Goal: Task Accomplishment & Management: Use online tool/utility

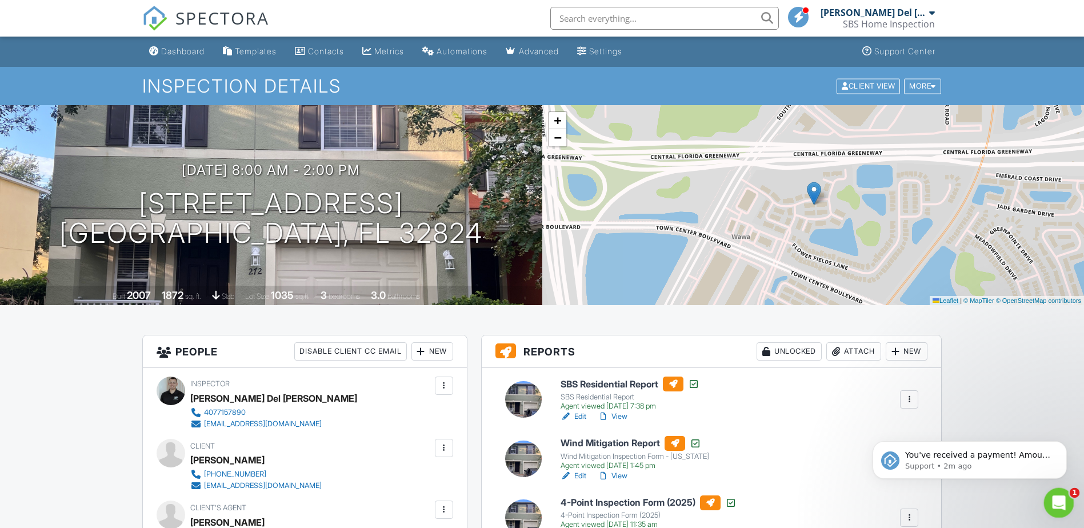
click at [1065, 504] on div "Open Intercom Messenger" at bounding box center [1057, 501] width 38 height 38
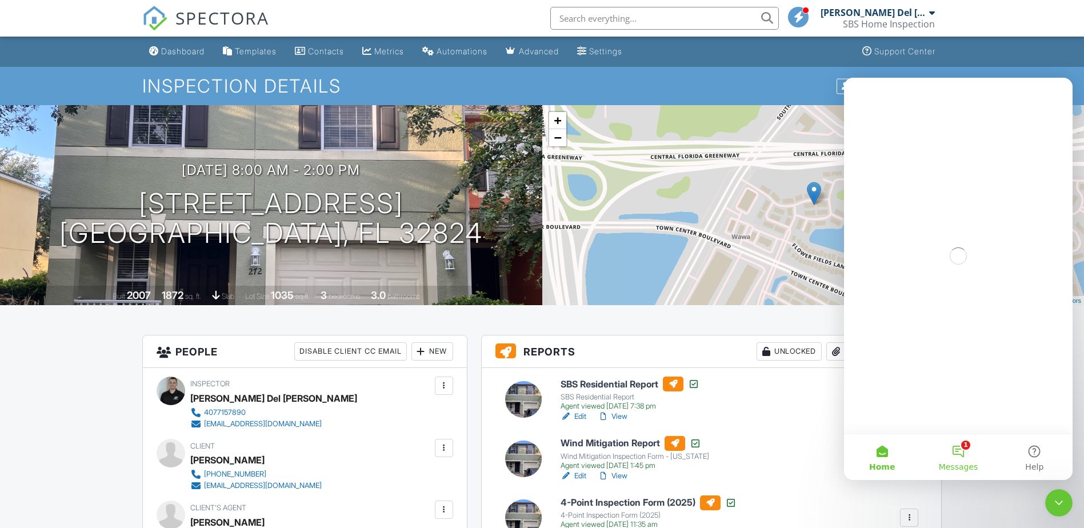
click at [956, 456] on button "1 Messages" at bounding box center [958, 457] width 76 height 46
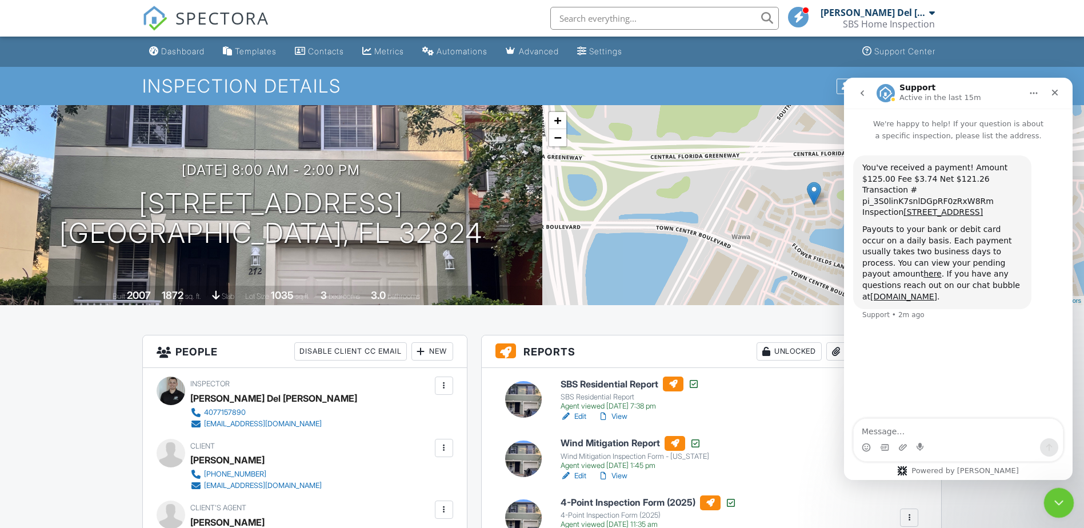
click at [1058, 494] on icon "Close Intercom Messenger" at bounding box center [1057, 501] width 14 height 14
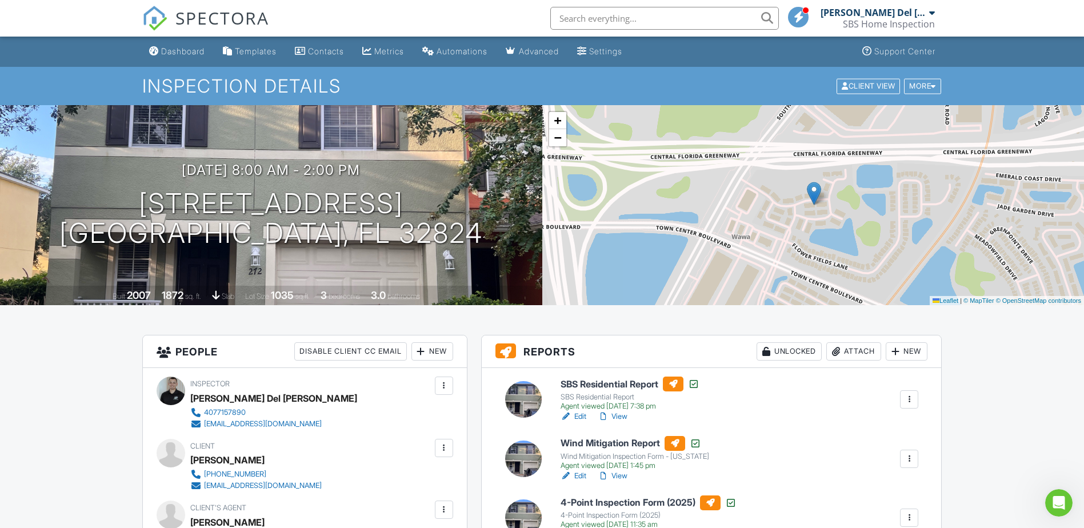
click at [909, 391] on div at bounding box center [909, 399] width 18 height 18
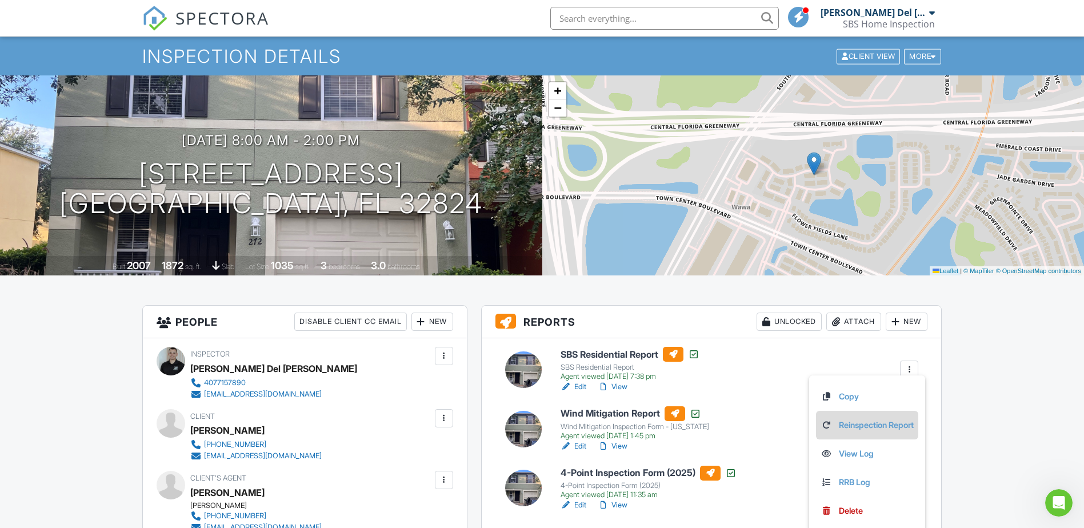
scroll to position [57, 0]
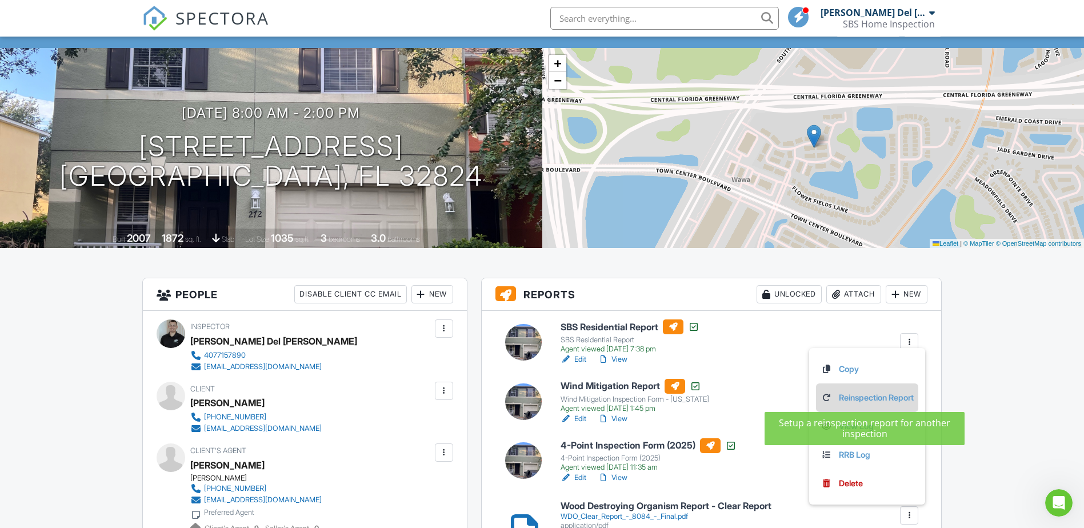
click at [896, 401] on link "Reinspection Report" at bounding box center [866, 397] width 93 height 13
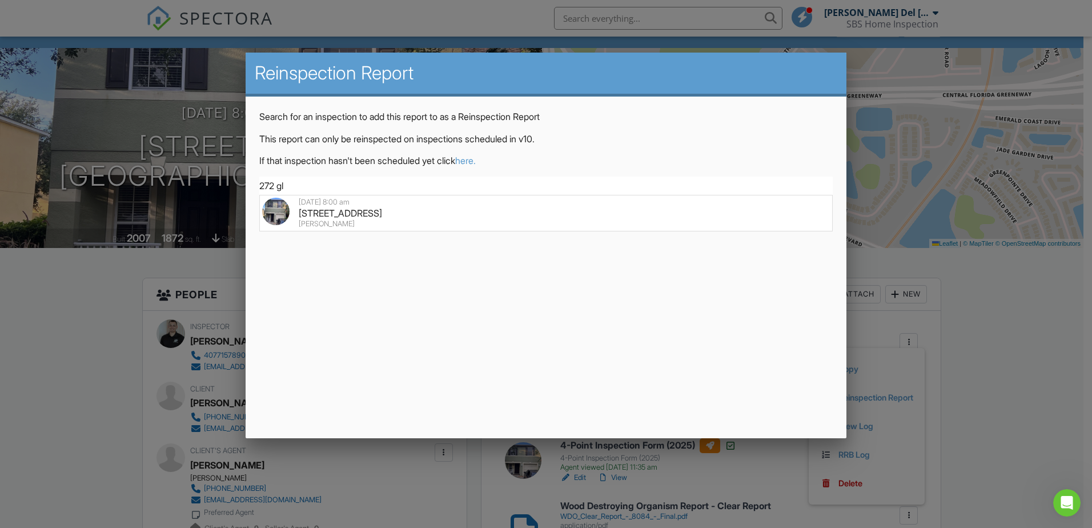
click at [321, 212] on div "272 Glowing Peace Ln, Orlando, FL 32824" at bounding box center [546, 213] width 568 height 13
type input "272 Glowing Peace Ln, Orlando, FL 32824"
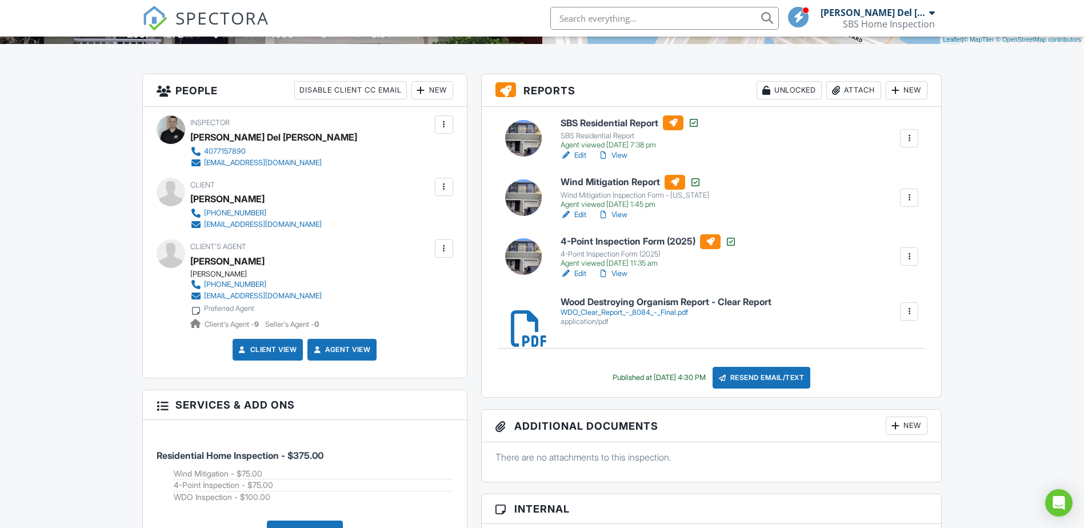
scroll to position [57, 0]
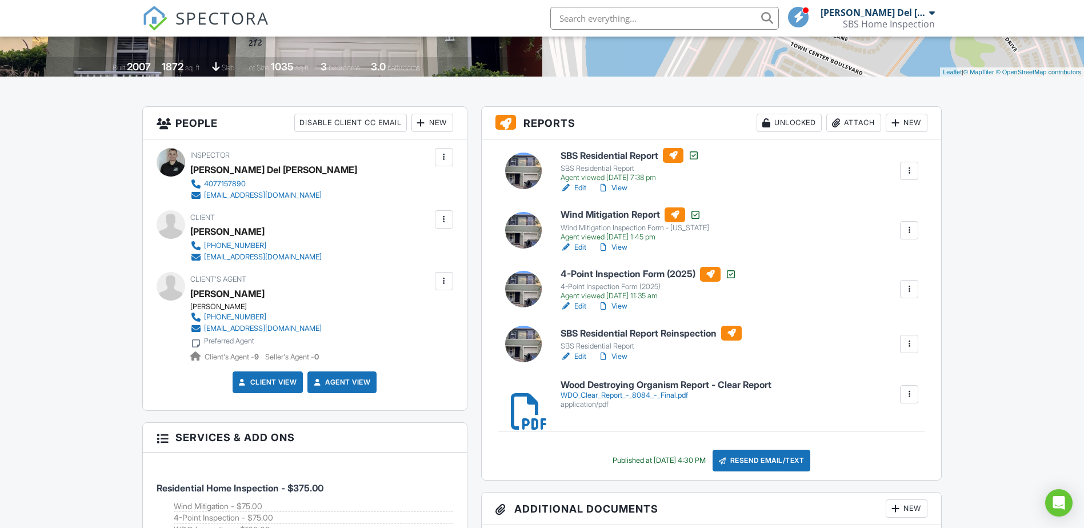
click at [618, 358] on link "View" at bounding box center [613, 356] width 30 height 11
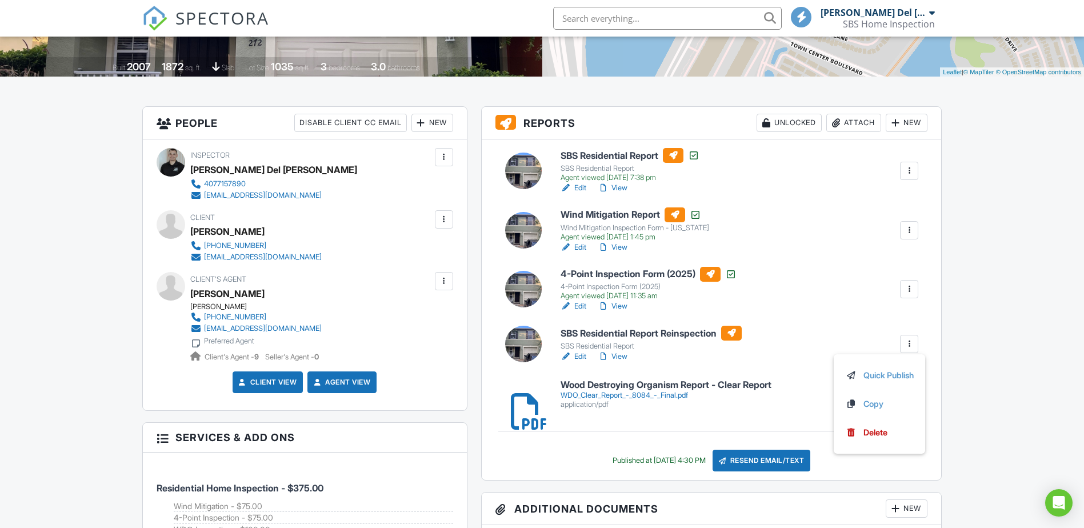
click at [603, 331] on h6 "SBS Residential Report Reinspection" at bounding box center [650, 333] width 181 height 15
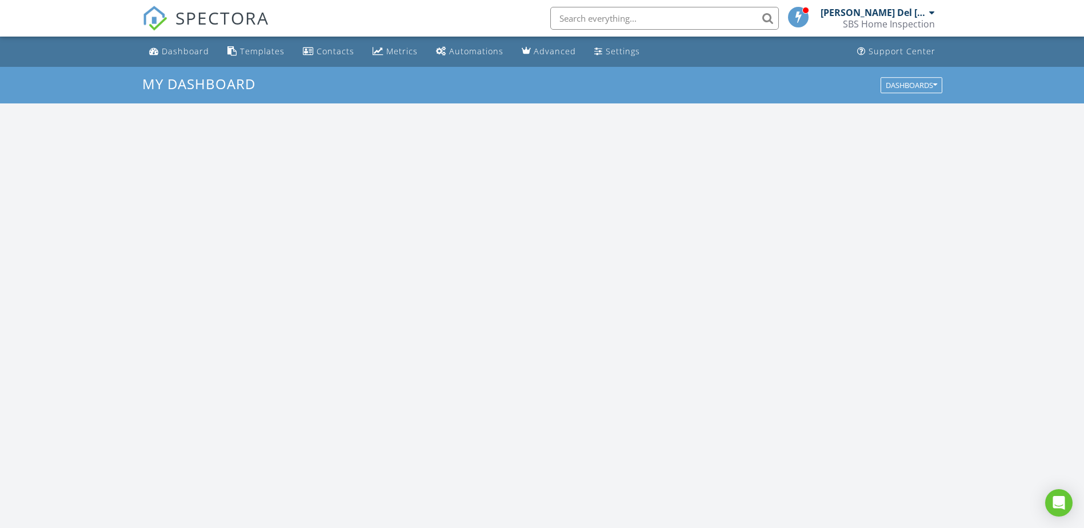
scroll to position [1057, 1101]
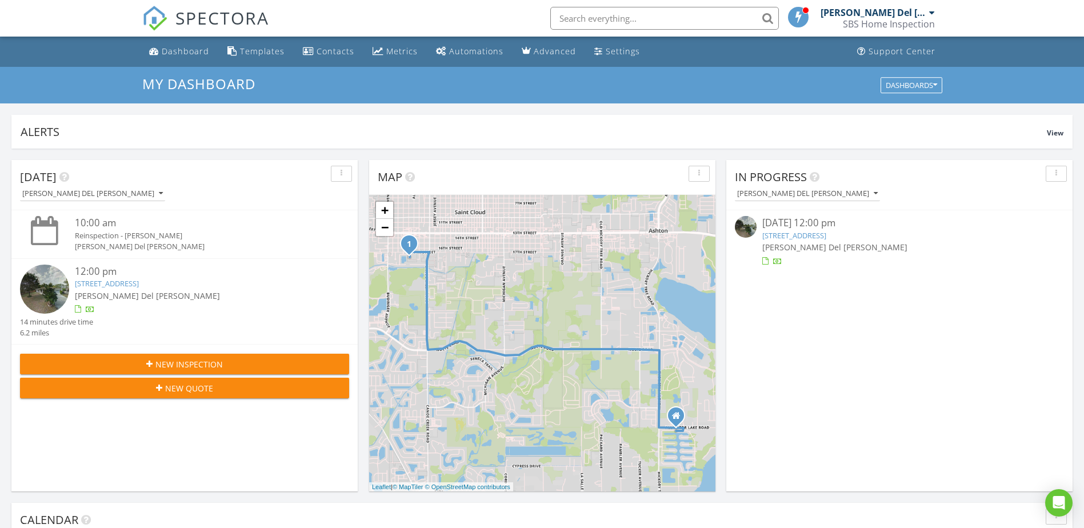
click at [252, 21] on span "SPECTORA" at bounding box center [222, 18] width 94 height 24
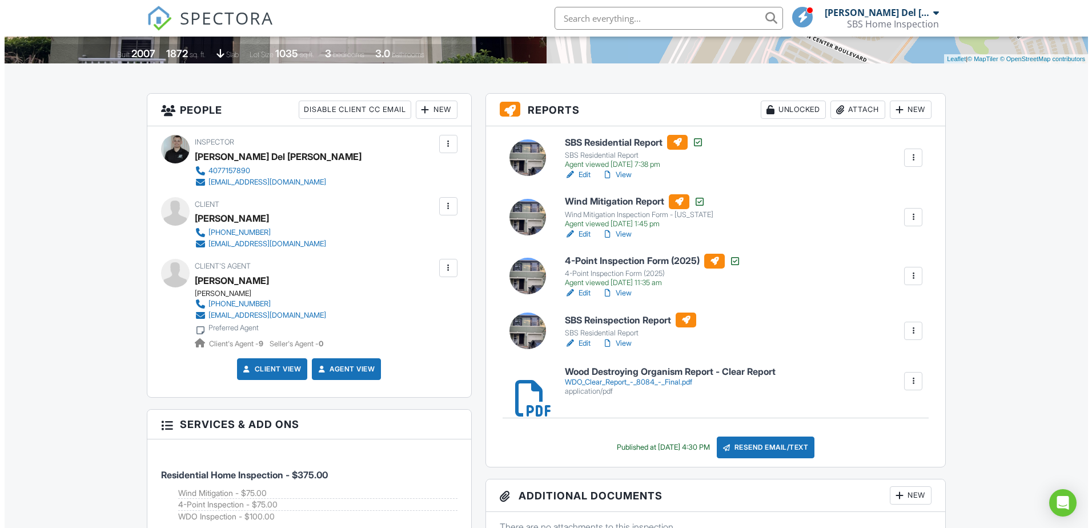
scroll to position [286, 0]
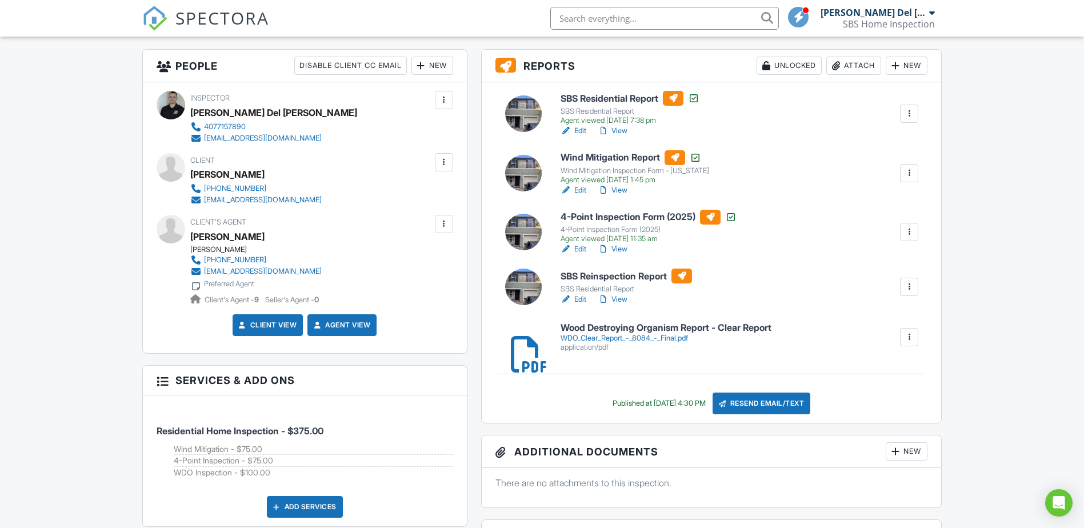
click at [766, 413] on div "Resend Email/Text" at bounding box center [761, 403] width 98 height 22
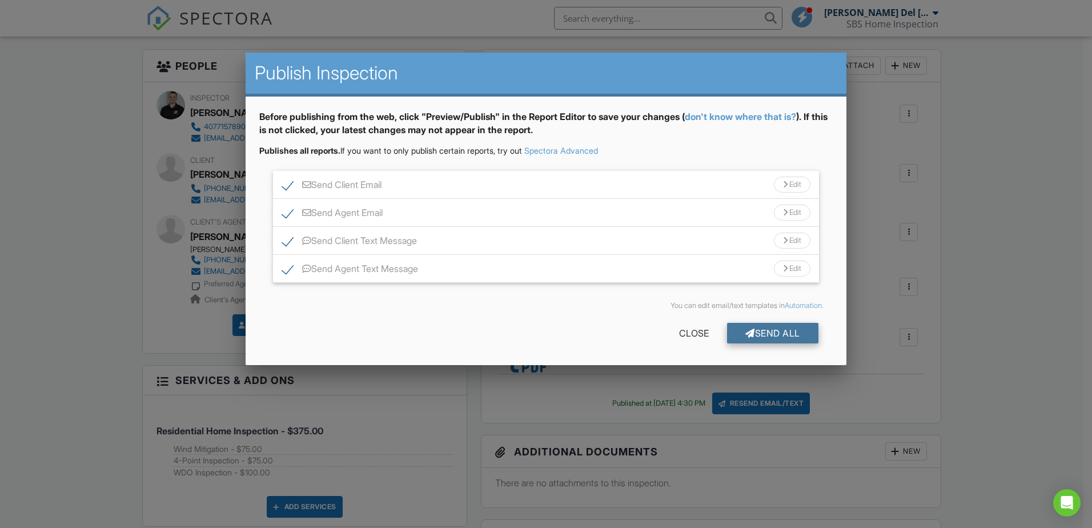
click at [790, 338] on div "Send All" at bounding box center [772, 333] width 91 height 21
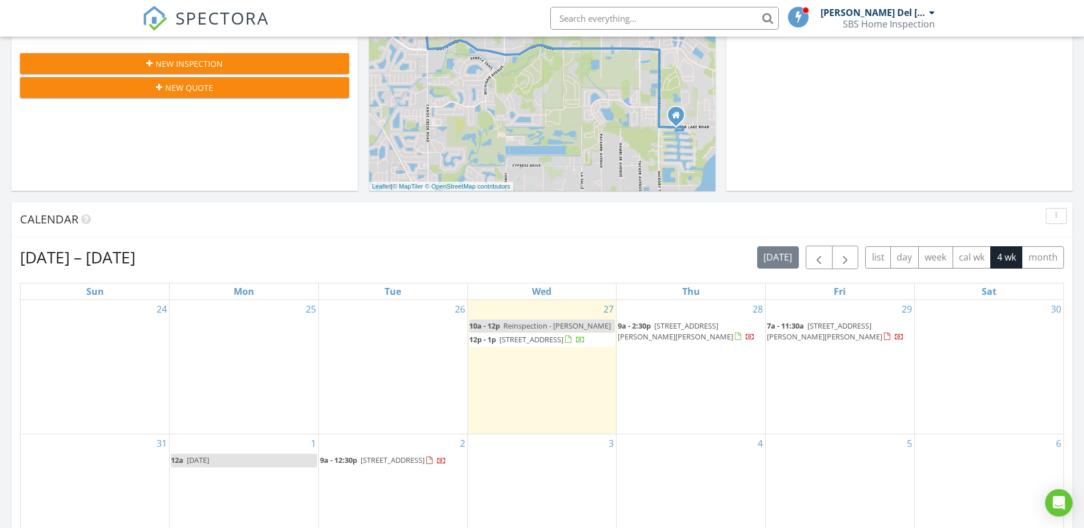
scroll to position [343, 0]
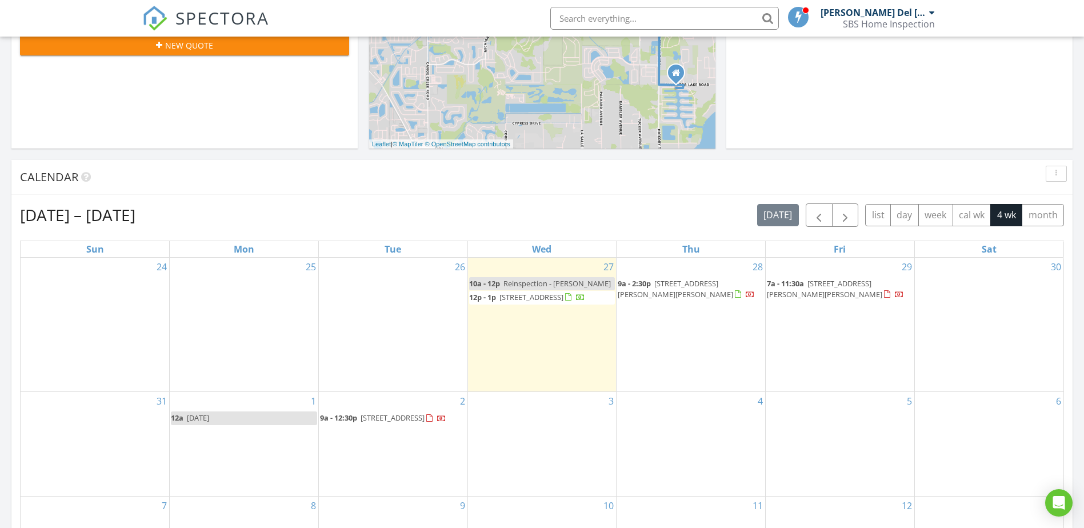
click at [517, 303] on span "12p - 1p [STREET_ADDRESS]" at bounding box center [527, 297] width 116 height 11
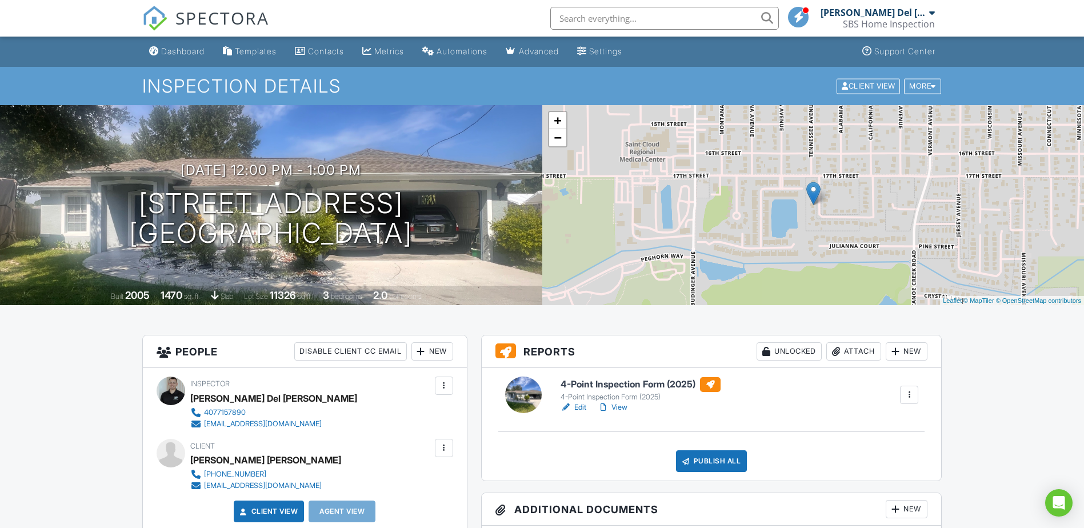
click at [659, 379] on h6 "4-Point Inspection Form (2025)" at bounding box center [640, 384] width 160 height 15
click at [611, 408] on link "View" at bounding box center [613, 407] width 30 height 11
click at [691, 462] on div at bounding box center [685, 460] width 11 height 11
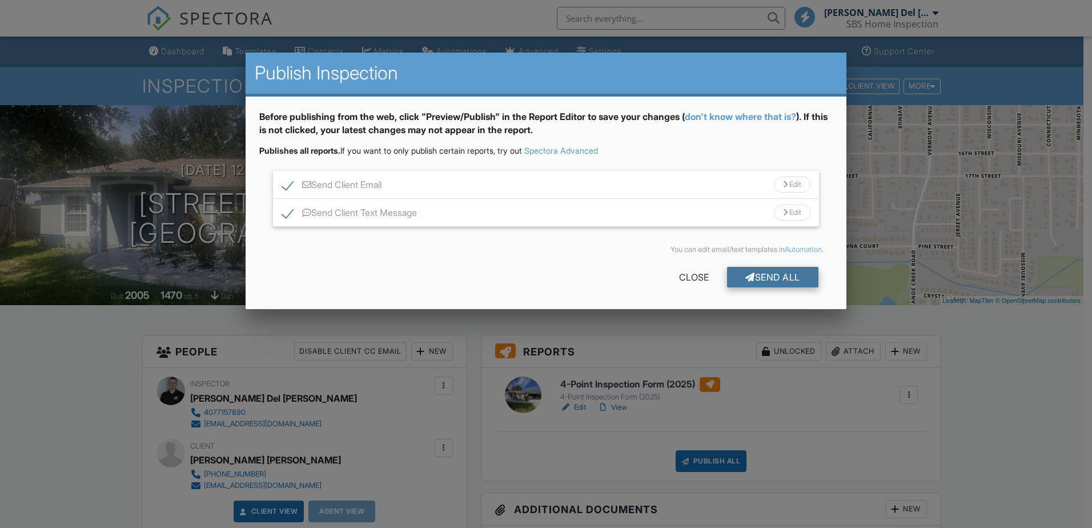
click at [763, 280] on div "Send All" at bounding box center [772, 277] width 91 height 21
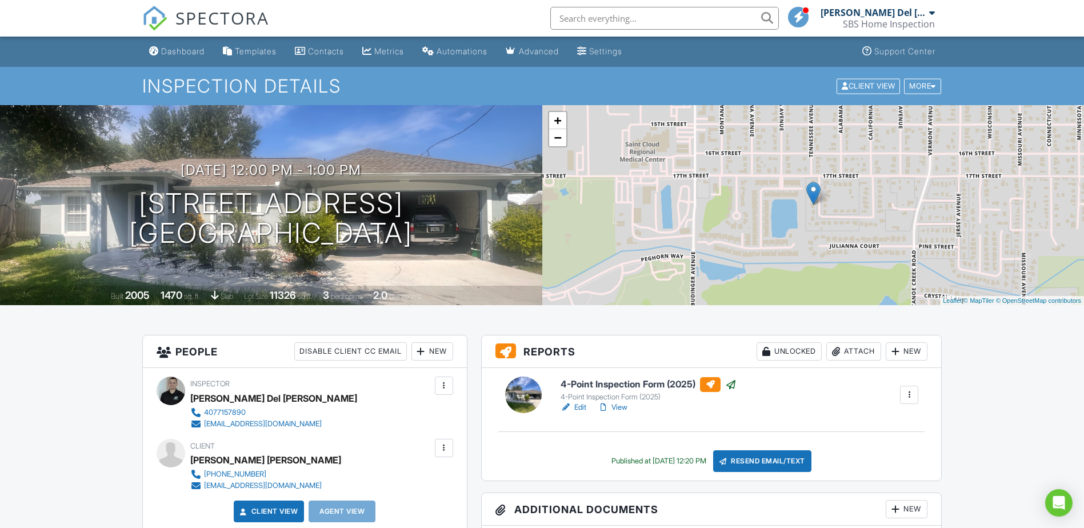
click at [650, 18] on input "text" at bounding box center [664, 18] width 229 height 23
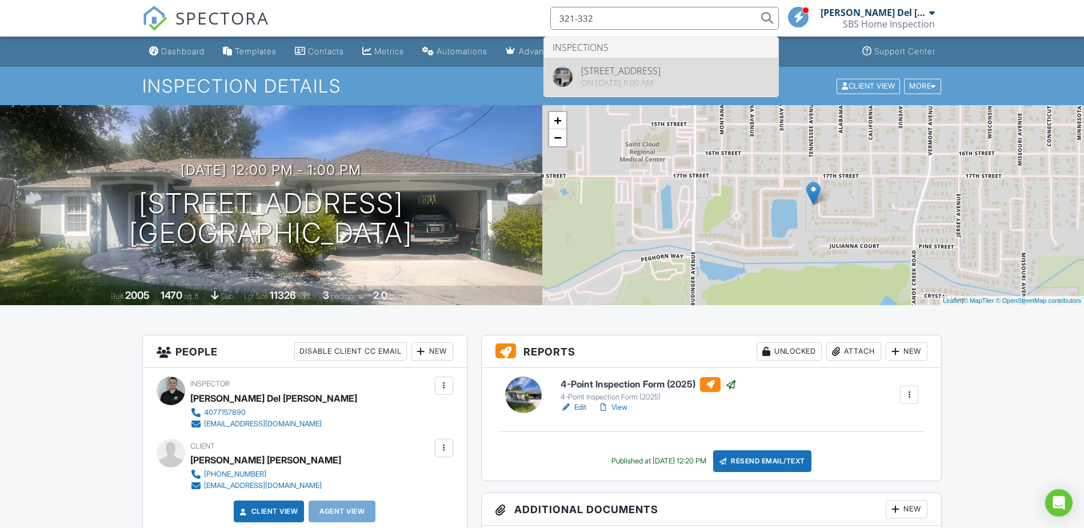
type input "321-332"
drag, startPoint x: 648, startPoint y: 67, endPoint x: 638, endPoint y: 77, distance: 14.6
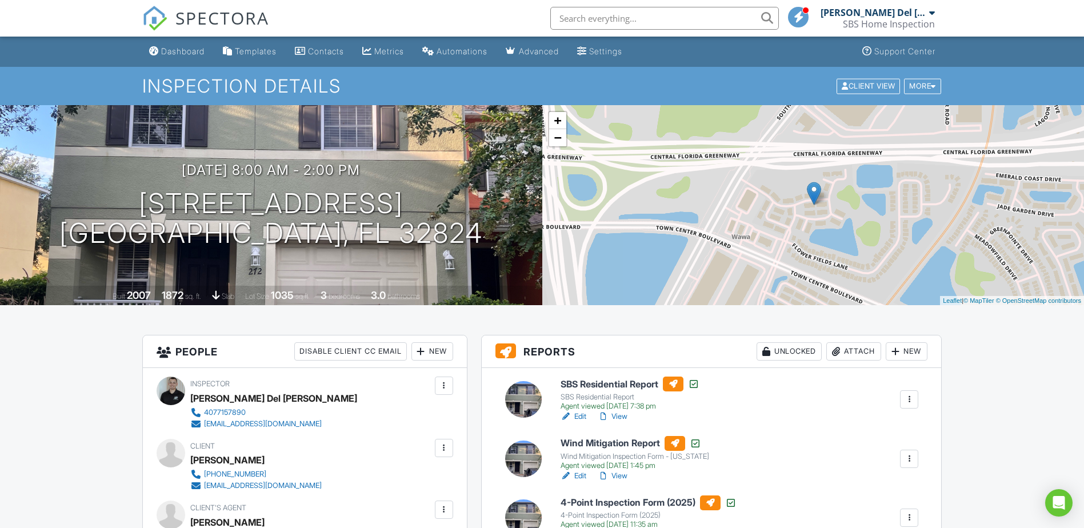
click at [191, 10] on span "SPECTORA" at bounding box center [222, 18] width 94 height 24
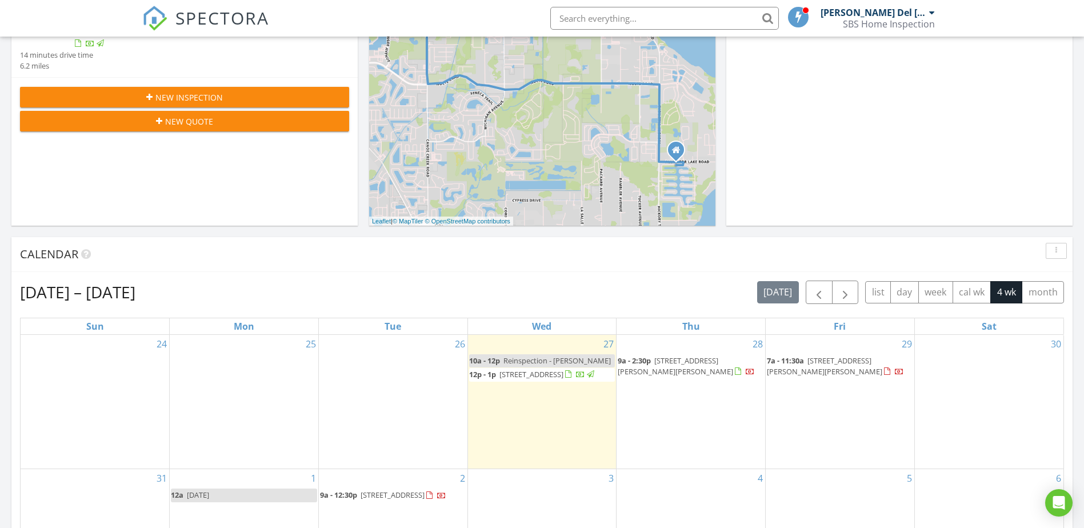
scroll to position [286, 0]
